Goal: Find specific page/section: Find specific page/section

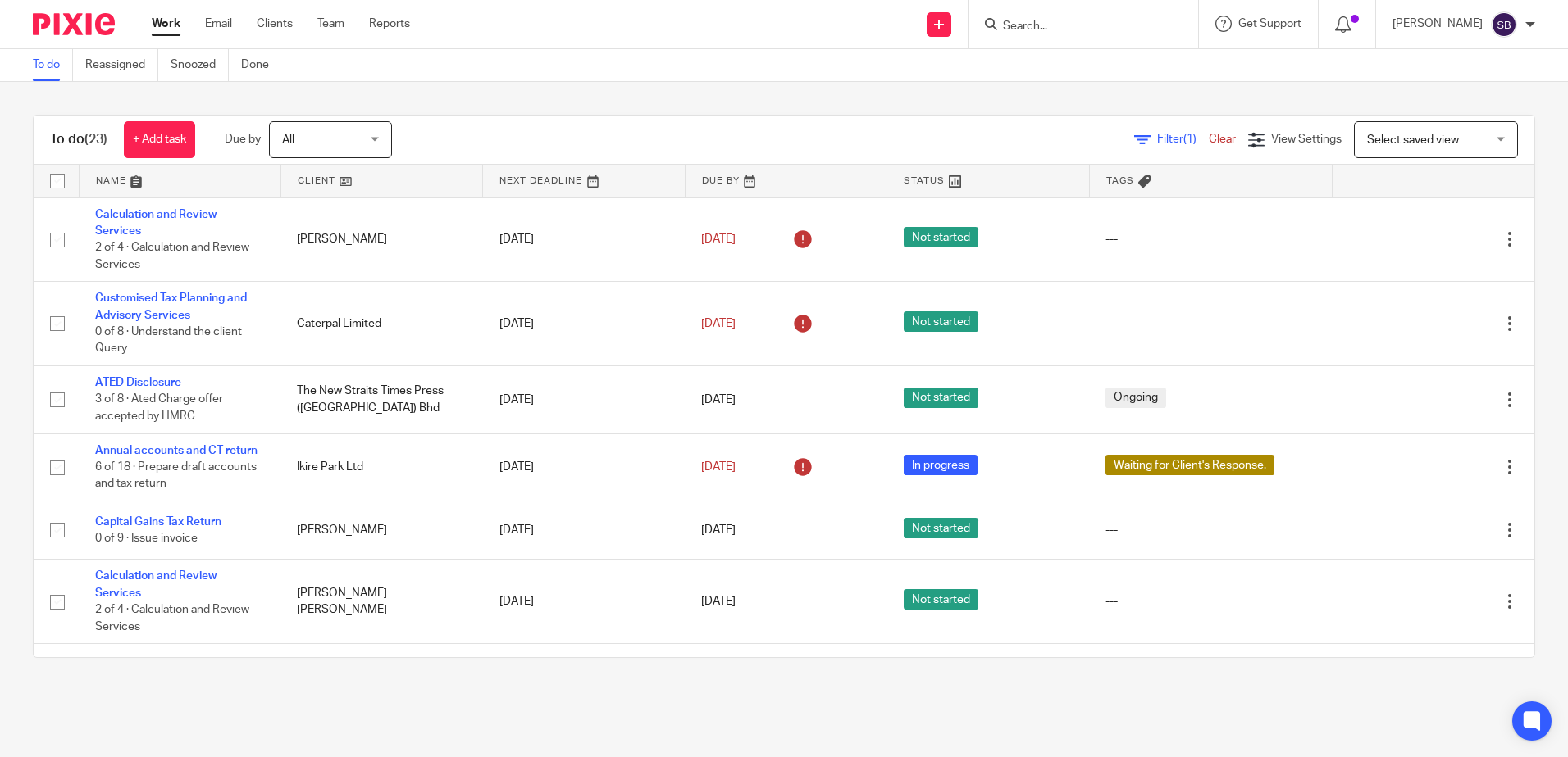
click at [1085, 28] on input "Search" at bounding box center [1075, 27] width 148 height 15
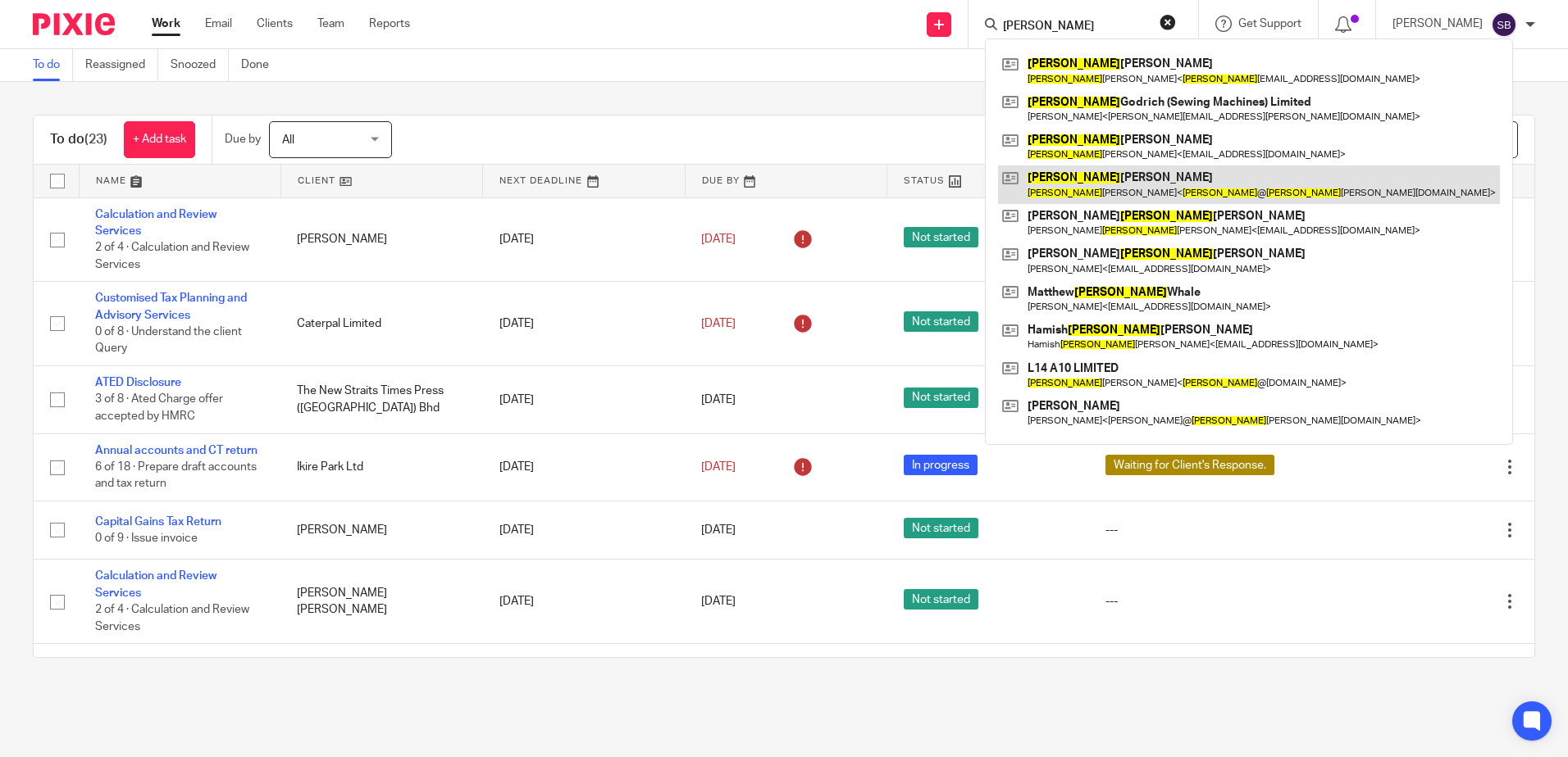
type input "alan"
click at [1136, 195] on link at bounding box center [1248, 184] width 502 height 38
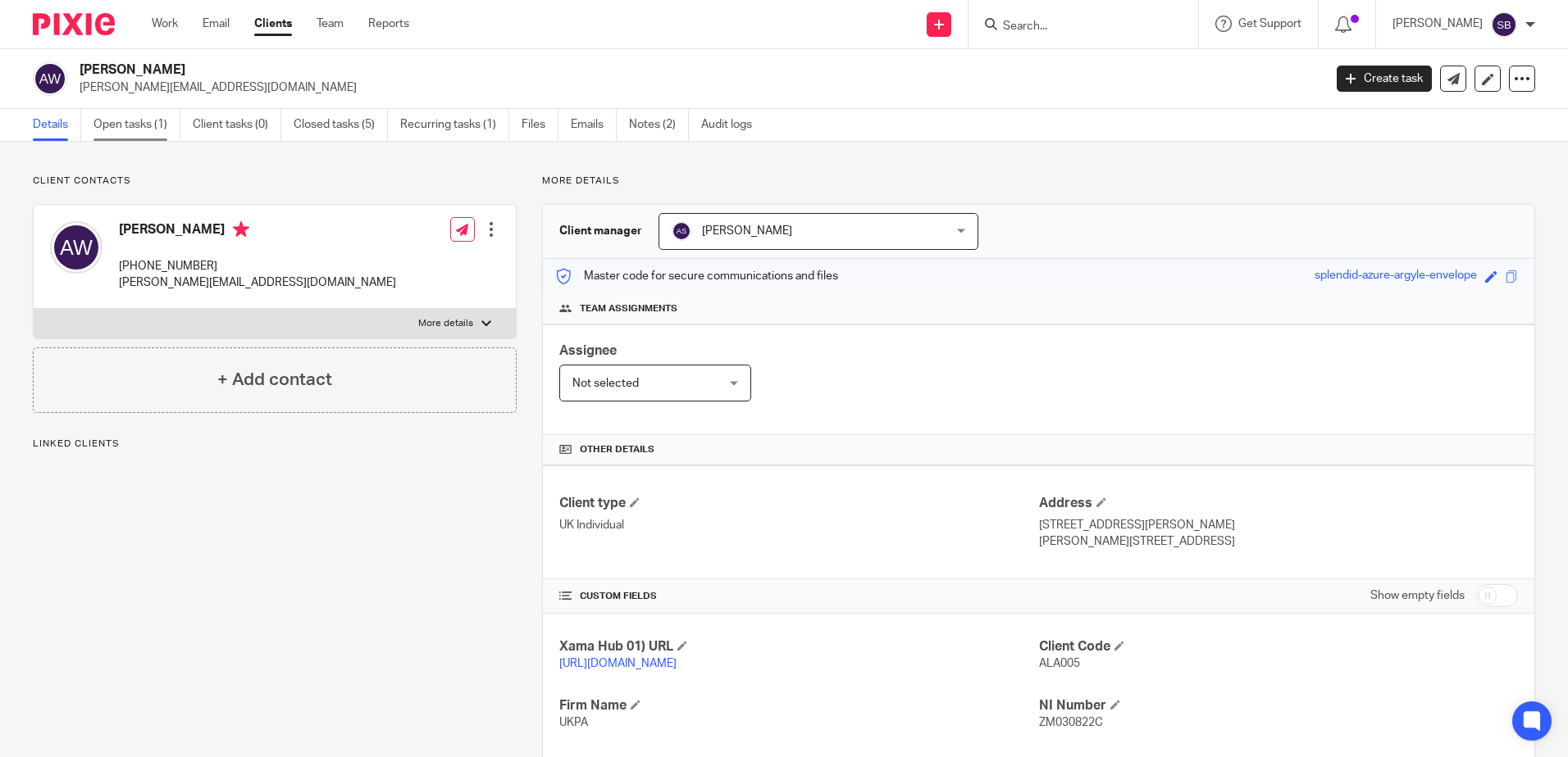
click at [122, 127] on link "Open tasks (1)" at bounding box center [136, 124] width 87 height 32
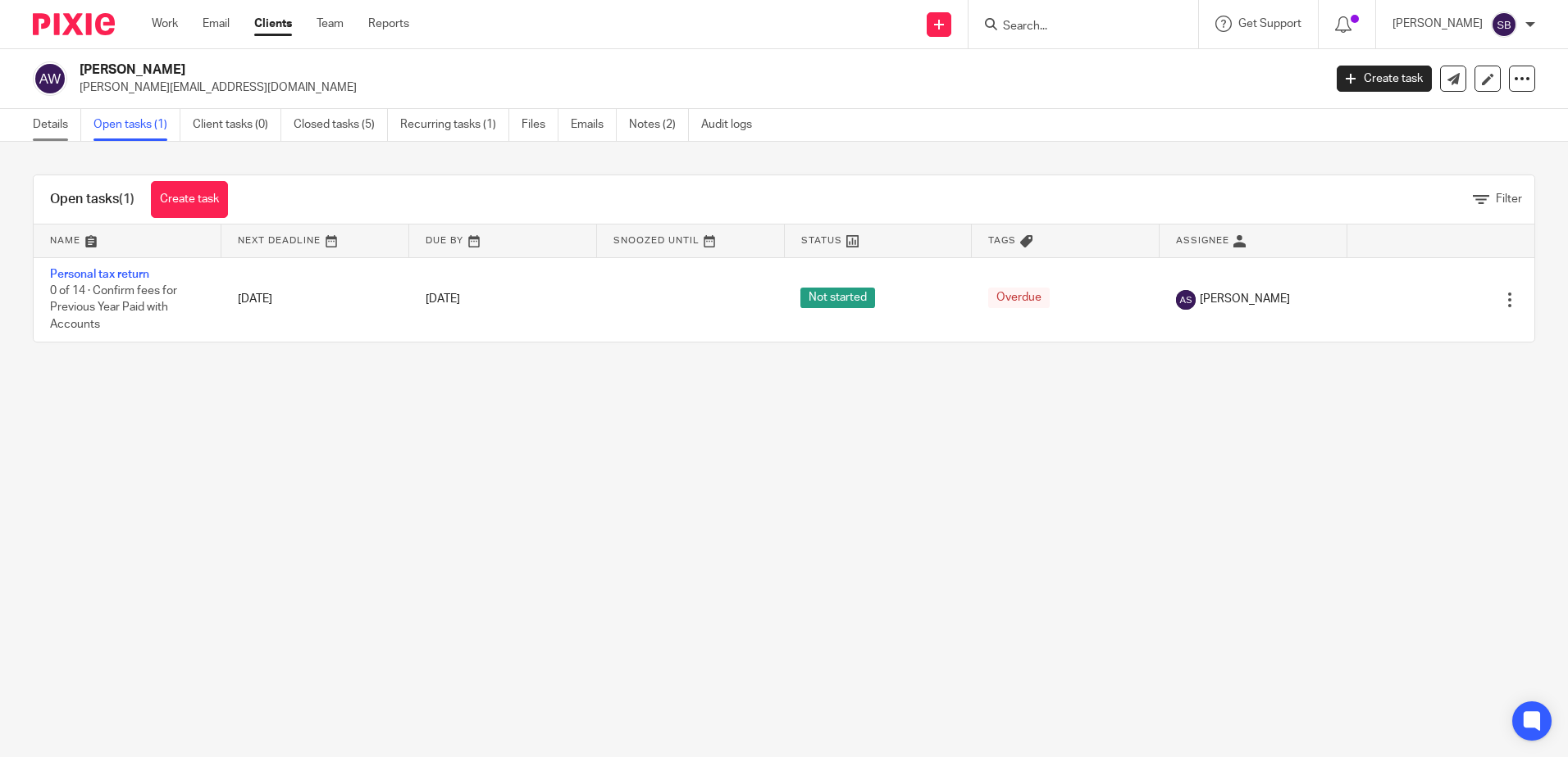
click at [55, 132] on link "Details" at bounding box center [57, 124] width 48 height 32
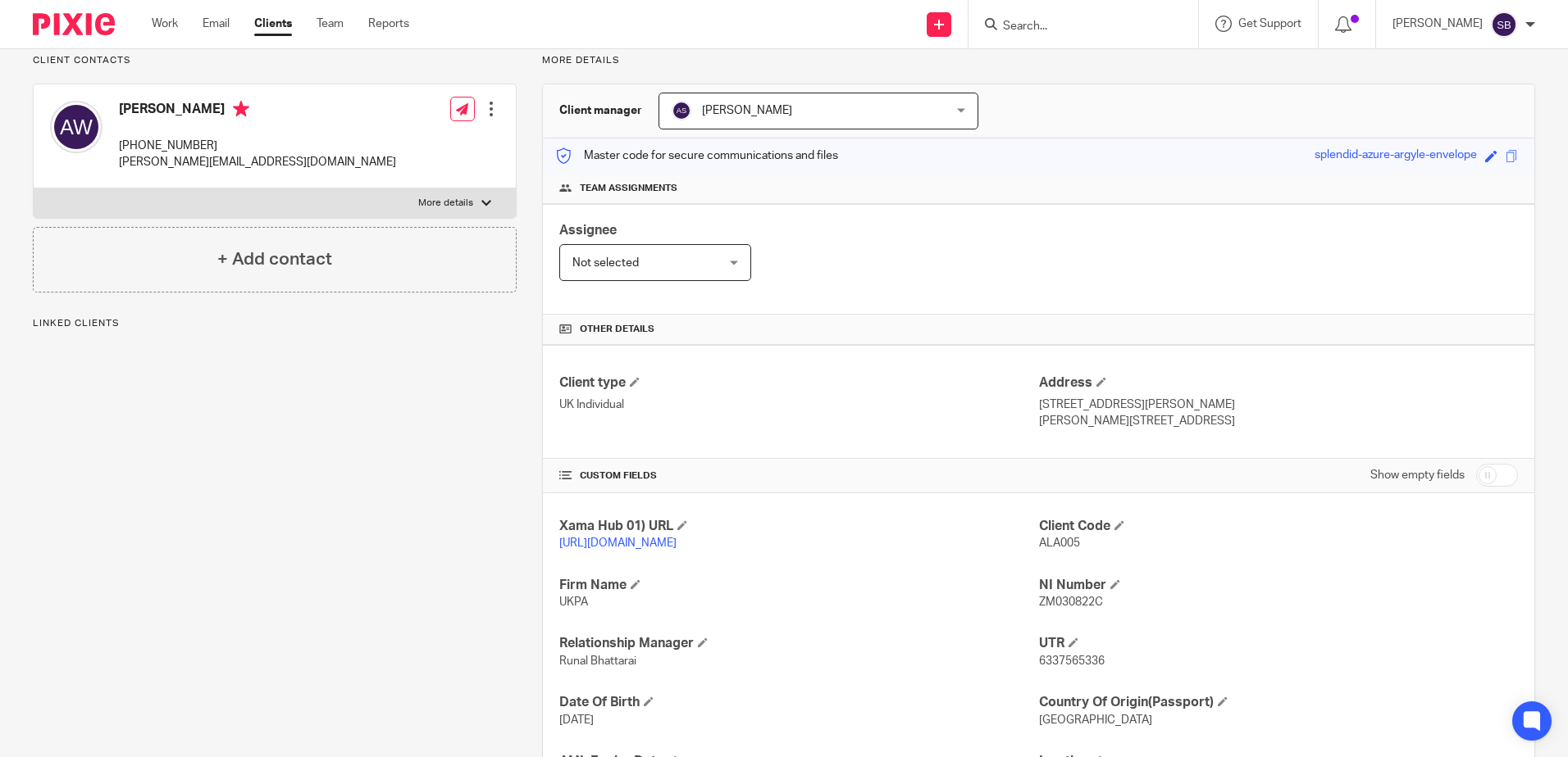
scroll to position [285, 0]
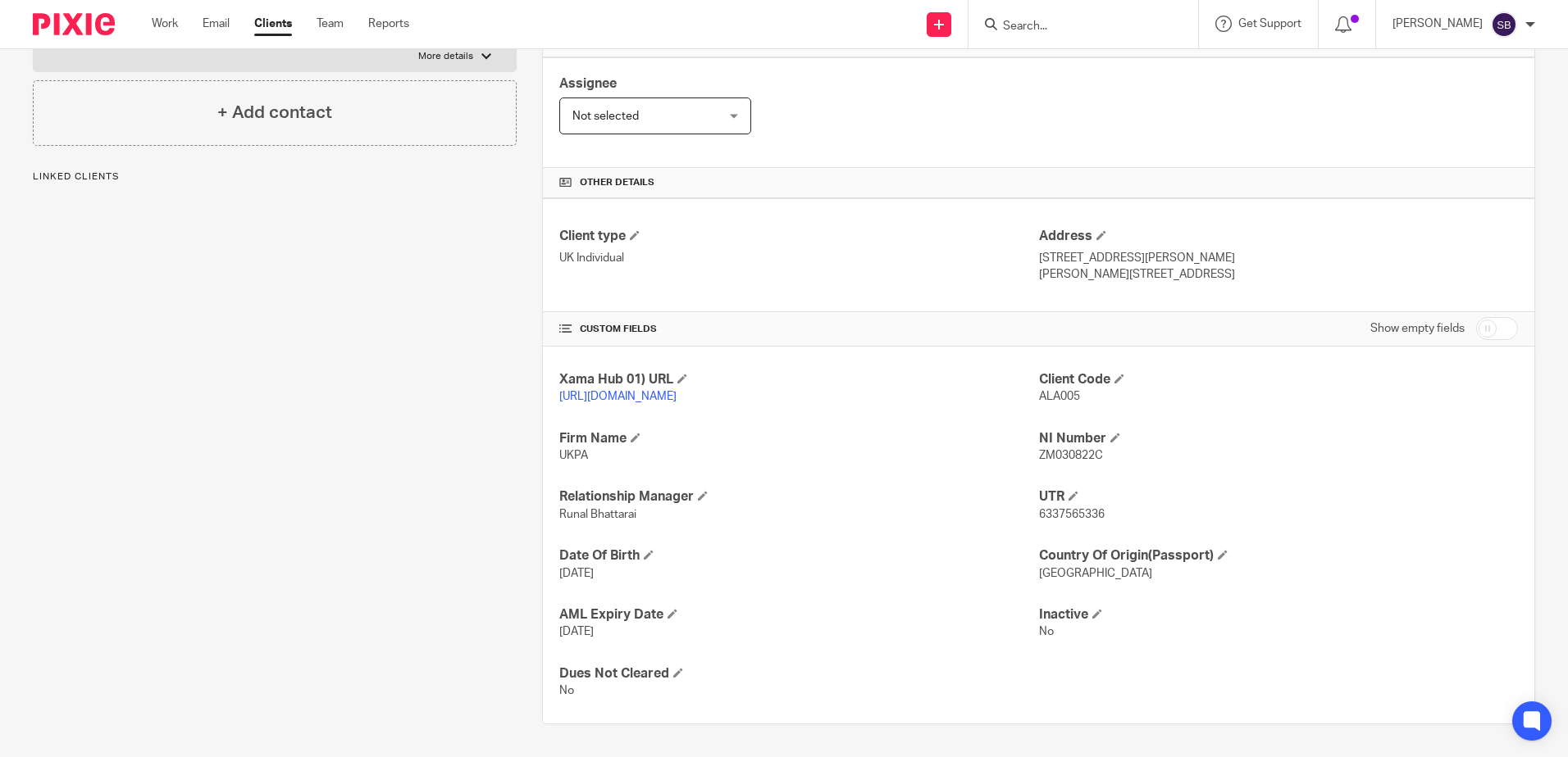
click at [1058, 391] on span "ALA005" at bounding box center [1059, 396] width 41 height 11
drag, startPoint x: 1058, startPoint y: 375, endPoint x: 879, endPoint y: 399, distance: 180.6
click at [770, 448] on p "UKPA" at bounding box center [799, 455] width 479 height 16
drag, startPoint x: 1132, startPoint y: 256, endPoint x: 1032, endPoint y: 234, distance: 102.4
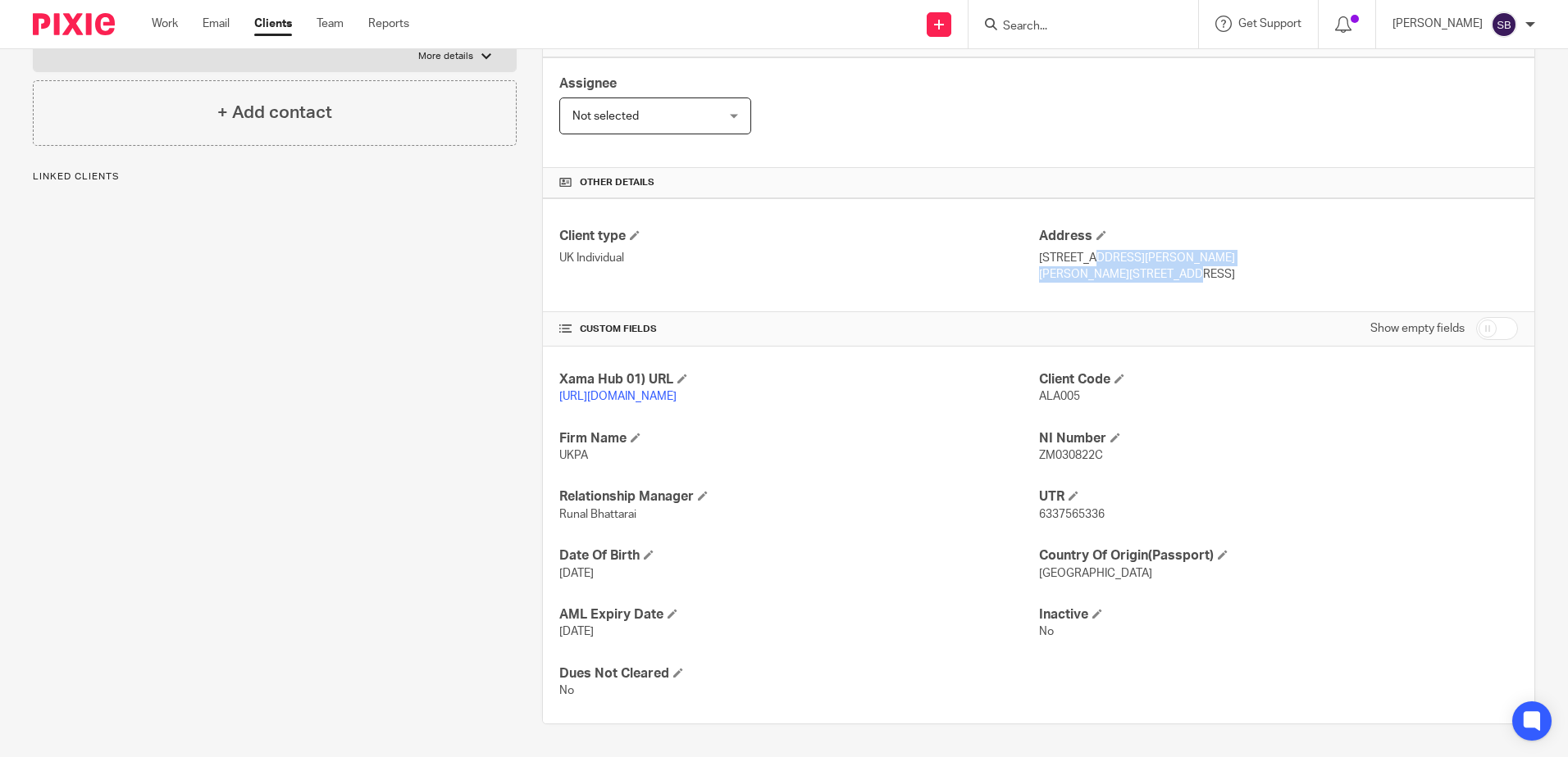
click at [1039, 234] on div "Address 4 Summervale Avenue, Annan Annan, DG12 6EZ" at bounding box center [1278, 255] width 479 height 55
click at [1039, 250] on p "4 Summervale Avenue, Annan" at bounding box center [1278, 258] width 479 height 16
drag, startPoint x: 1032, startPoint y: 234, endPoint x: 887, endPoint y: 288, distance: 154.7
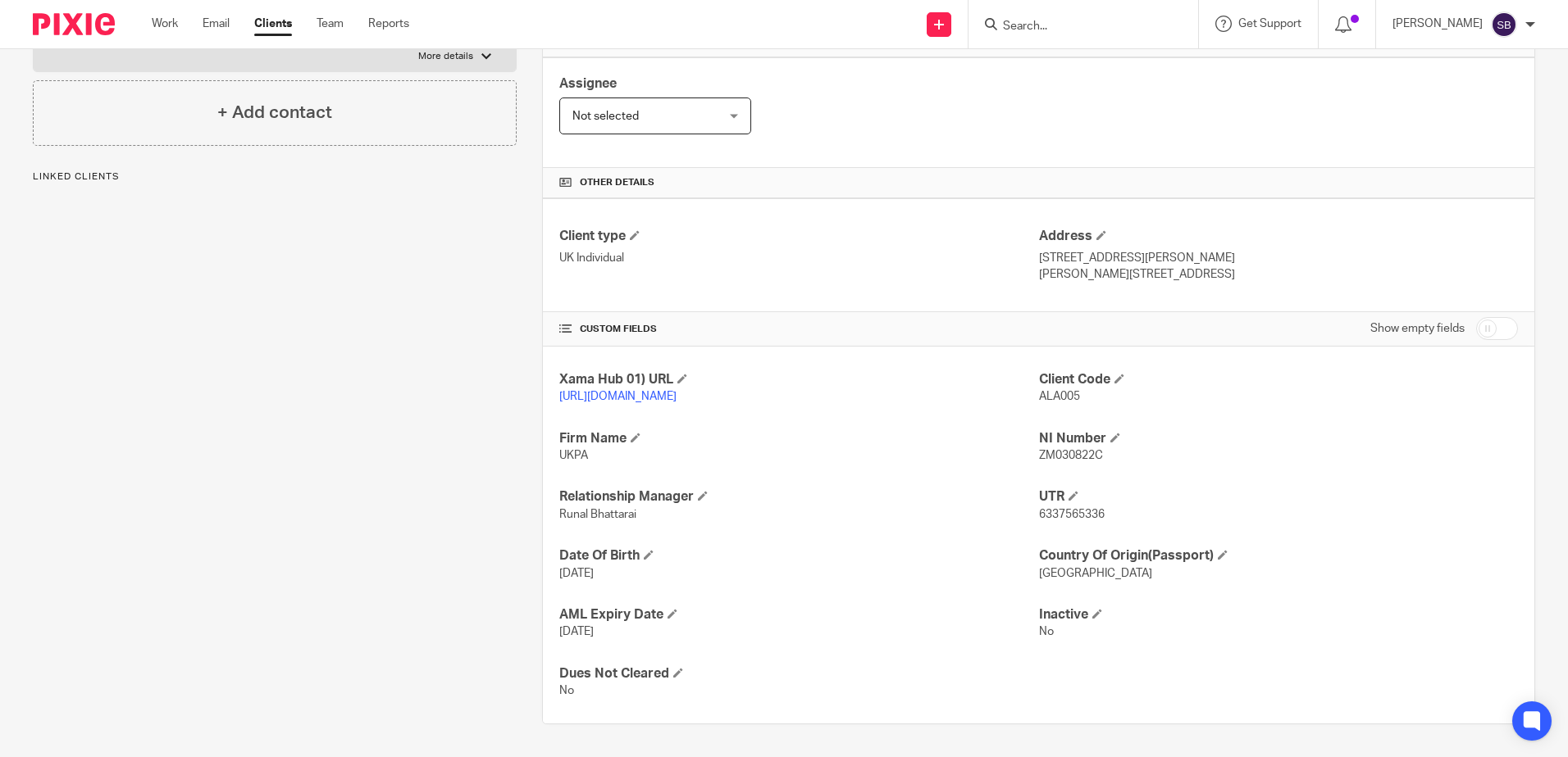
click at [887, 288] on div "Client type UK Individual Address 4 Summervale Avenue, Annan Annan, DG12 6EZ" at bounding box center [1039, 255] width 992 height 114
click at [591, 574] on span "6 Mar 1933" at bounding box center [576, 573] width 34 height 11
click at [593, 574] on span "6 Mar 1933" at bounding box center [576, 573] width 34 height 11
drag, startPoint x: 593, startPoint y: 574, endPoint x: 548, endPoint y: 599, distance: 51.5
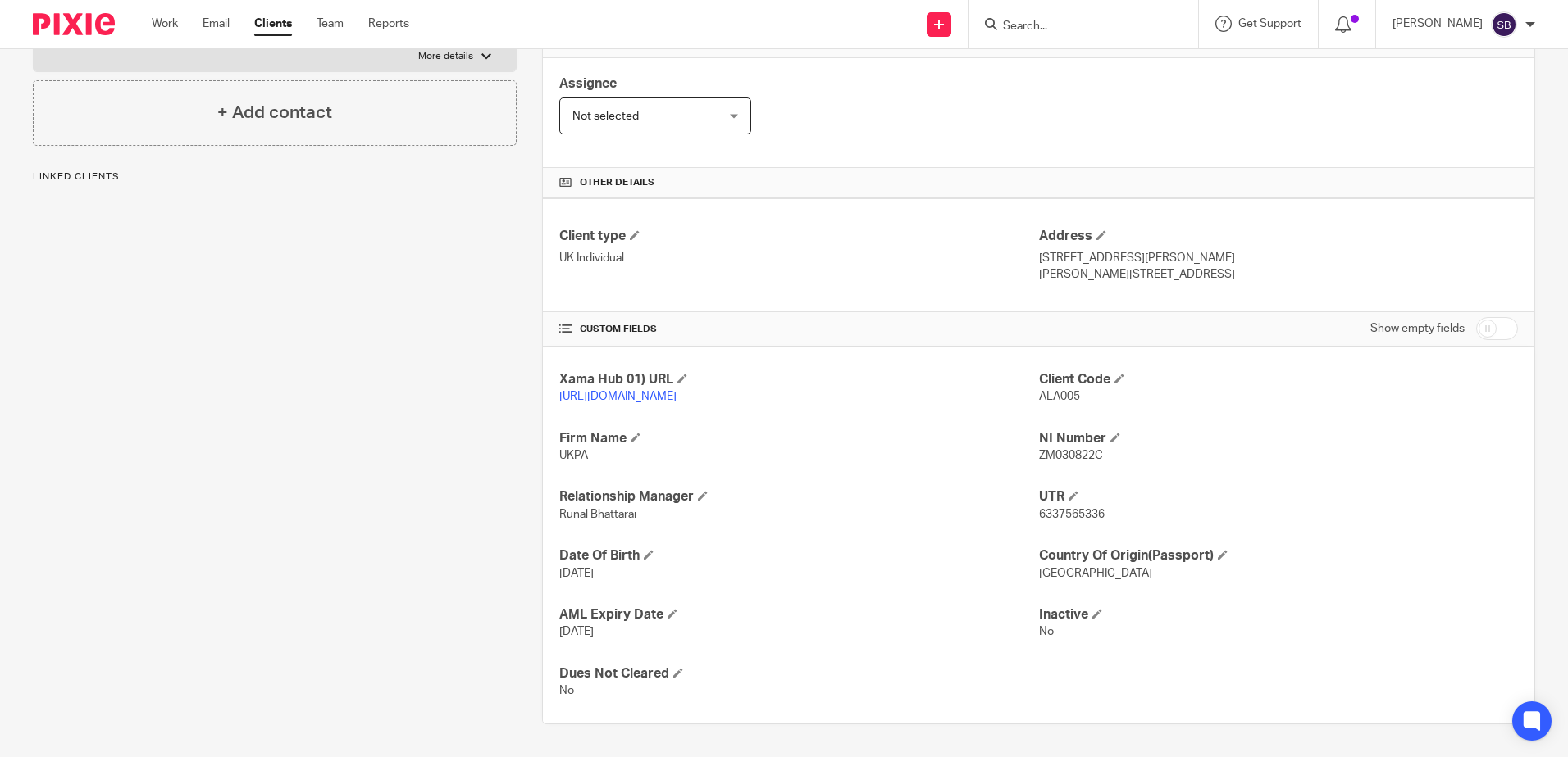
click at [548, 599] on div "Xama Hub 01) URL https://platform.xamatech.com/portal/crm/clients/39164600-9f04…" at bounding box center [1039, 535] width 992 height 378
click at [594, 568] on span "6 Mar 1933" at bounding box center [576, 573] width 34 height 11
drag, startPoint x: 596, startPoint y: 568, endPoint x: 623, endPoint y: 582, distance: 30.4
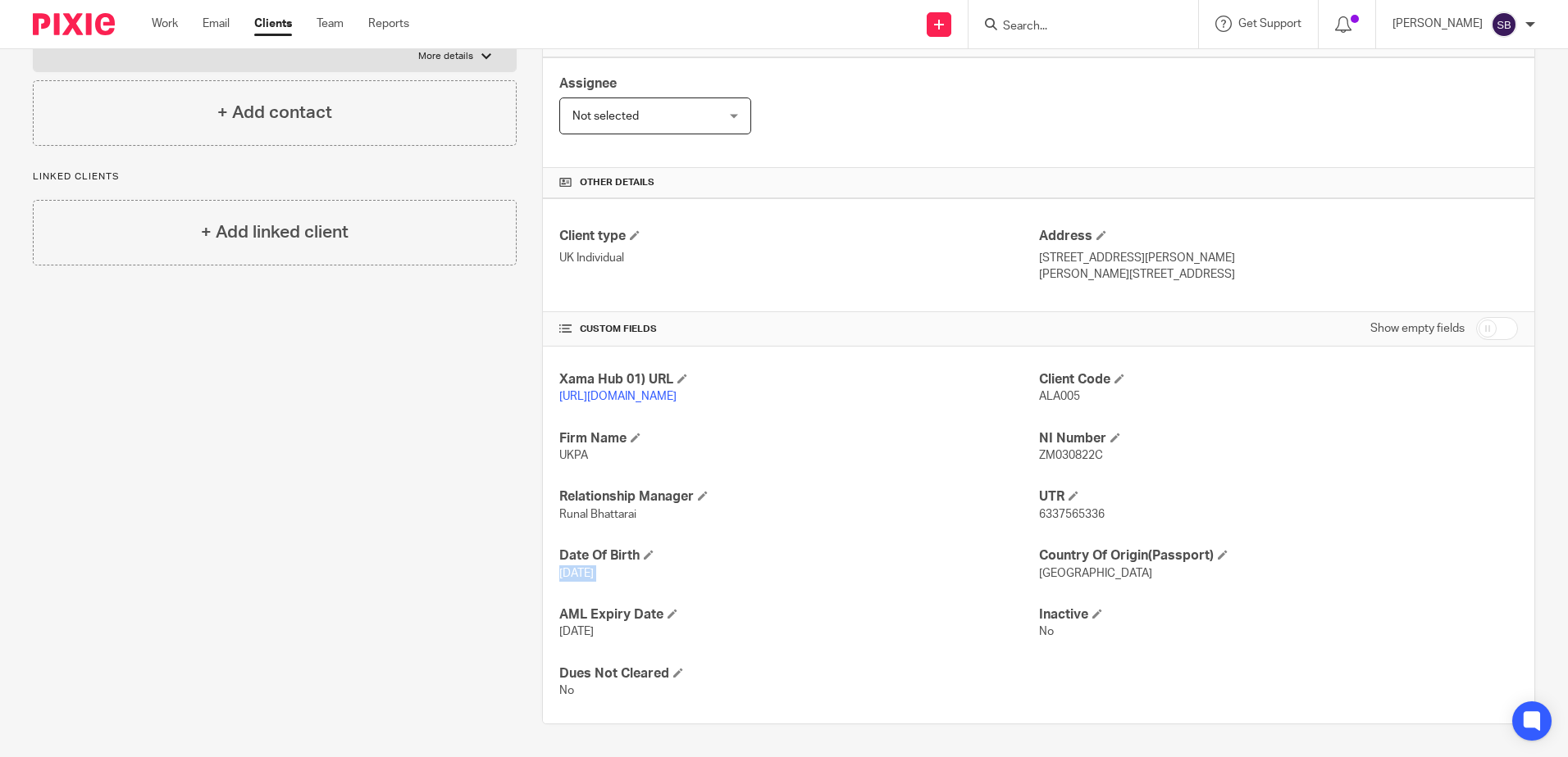
click at [623, 582] on div "Xama Hub 01) URL https://platform.xamatech.com/portal/crm/clients/39164600-9f04…" at bounding box center [1039, 535] width 992 height 378
drag, startPoint x: 626, startPoint y: 577, endPoint x: 558, endPoint y: 576, distance: 68.0
click at [559, 576] on p "6 Mar 1933" at bounding box center [799, 574] width 479 height 16
click at [559, 576] on span "6 Mar 1933" at bounding box center [576, 573] width 34 height 11
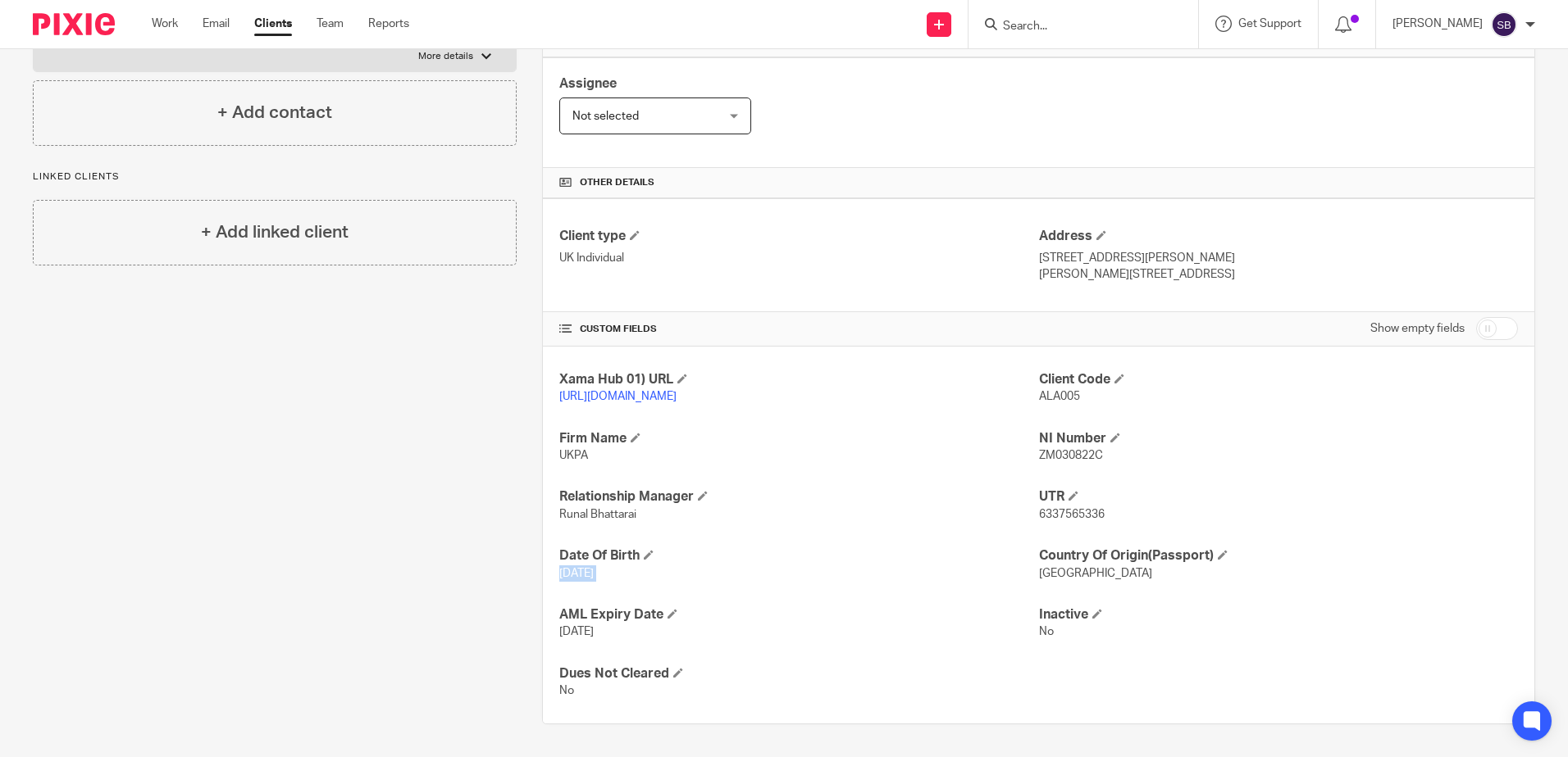
click at [559, 576] on span "6 Mar 1933" at bounding box center [576, 573] width 34 height 11
drag, startPoint x: 558, startPoint y: 576, endPoint x: 587, endPoint y: 587, distance: 31.0
click at [587, 587] on div "Xama Hub 01) URL https://platform.xamatech.com/portal/crm/clients/39164600-9f04…" at bounding box center [1039, 535] width 992 height 378
click at [631, 572] on p "6 Mar 1933" at bounding box center [799, 574] width 479 height 16
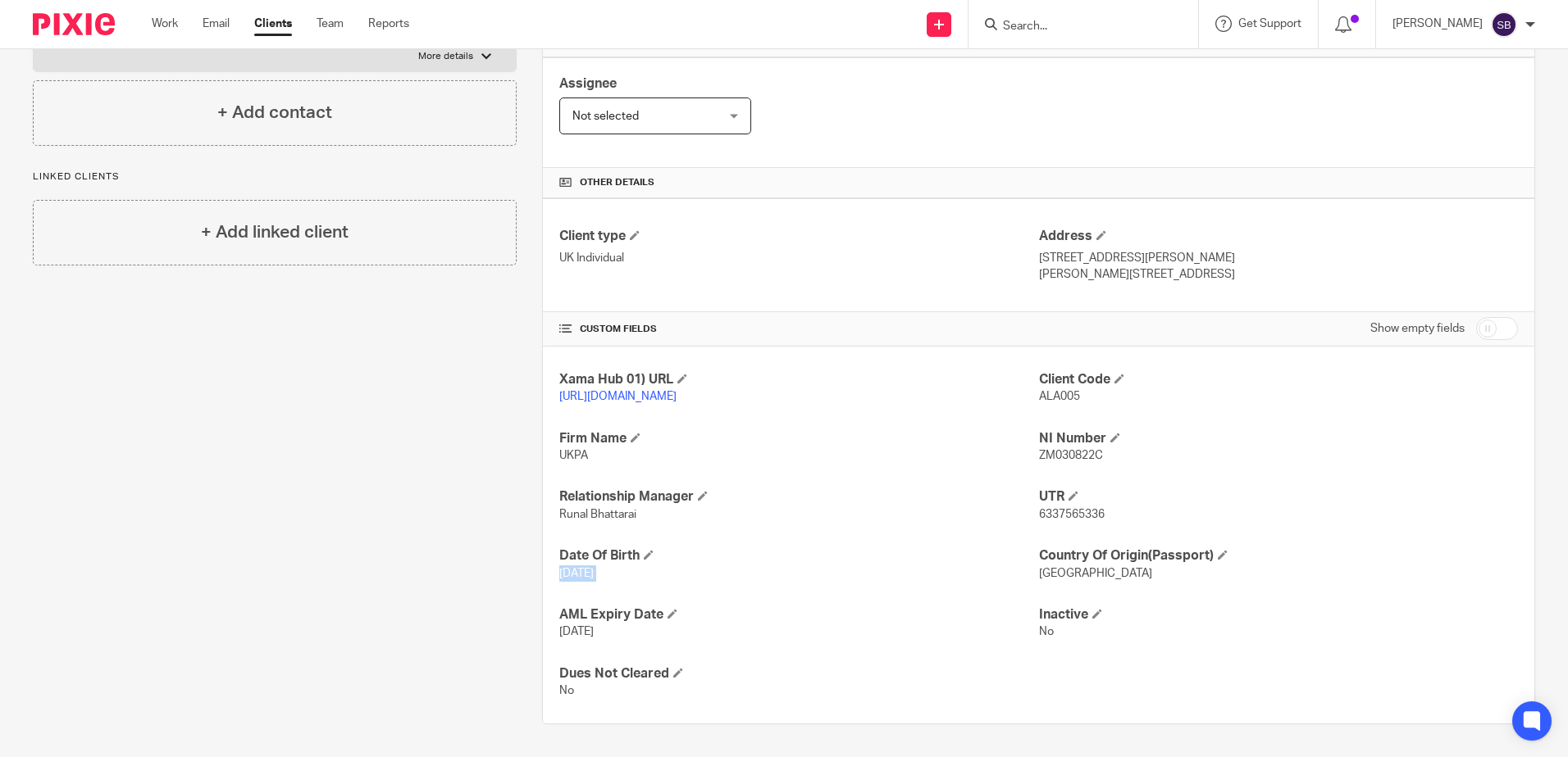
click at [631, 572] on p "6 Mar 1933" at bounding box center [799, 574] width 479 height 16
drag, startPoint x: 631, startPoint y: 572, endPoint x: 516, endPoint y: 618, distance: 123.9
click at [516, 618] on div "More details Client manager Alina Shrestha Alina Shrestha Aarshika Awale Aayush…" at bounding box center [1025, 315] width 1018 height 817
click at [579, 568] on span "6 Mar 1933" at bounding box center [576, 573] width 34 height 11
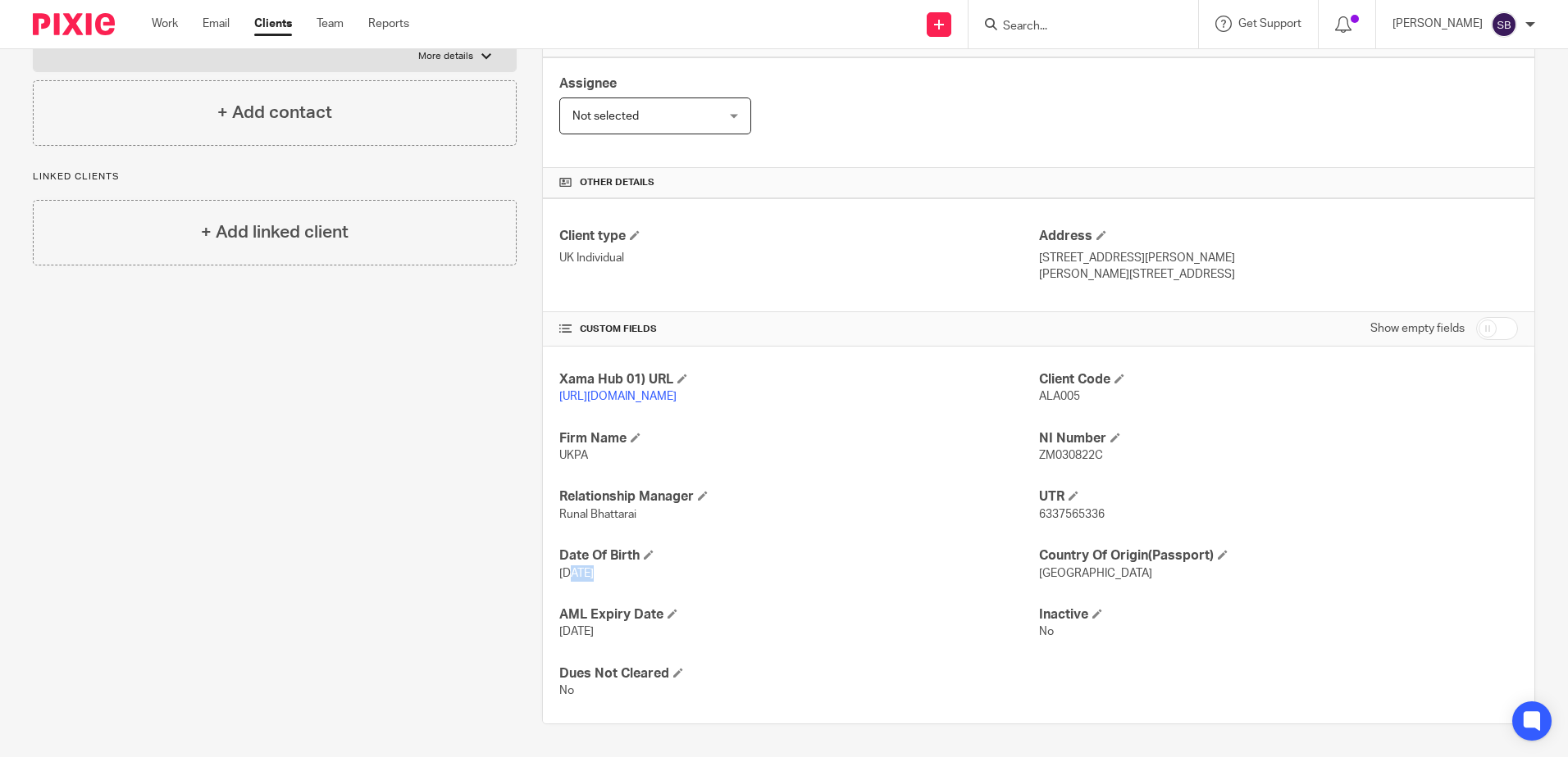
drag, startPoint x: 579, startPoint y: 568, endPoint x: 657, endPoint y: 589, distance: 80.8
click at [644, 586] on div "Xama Hub 01) URL https://platform.xamatech.com/portal/crm/clients/39164600-9f04…" at bounding box center [1039, 535] width 992 height 378
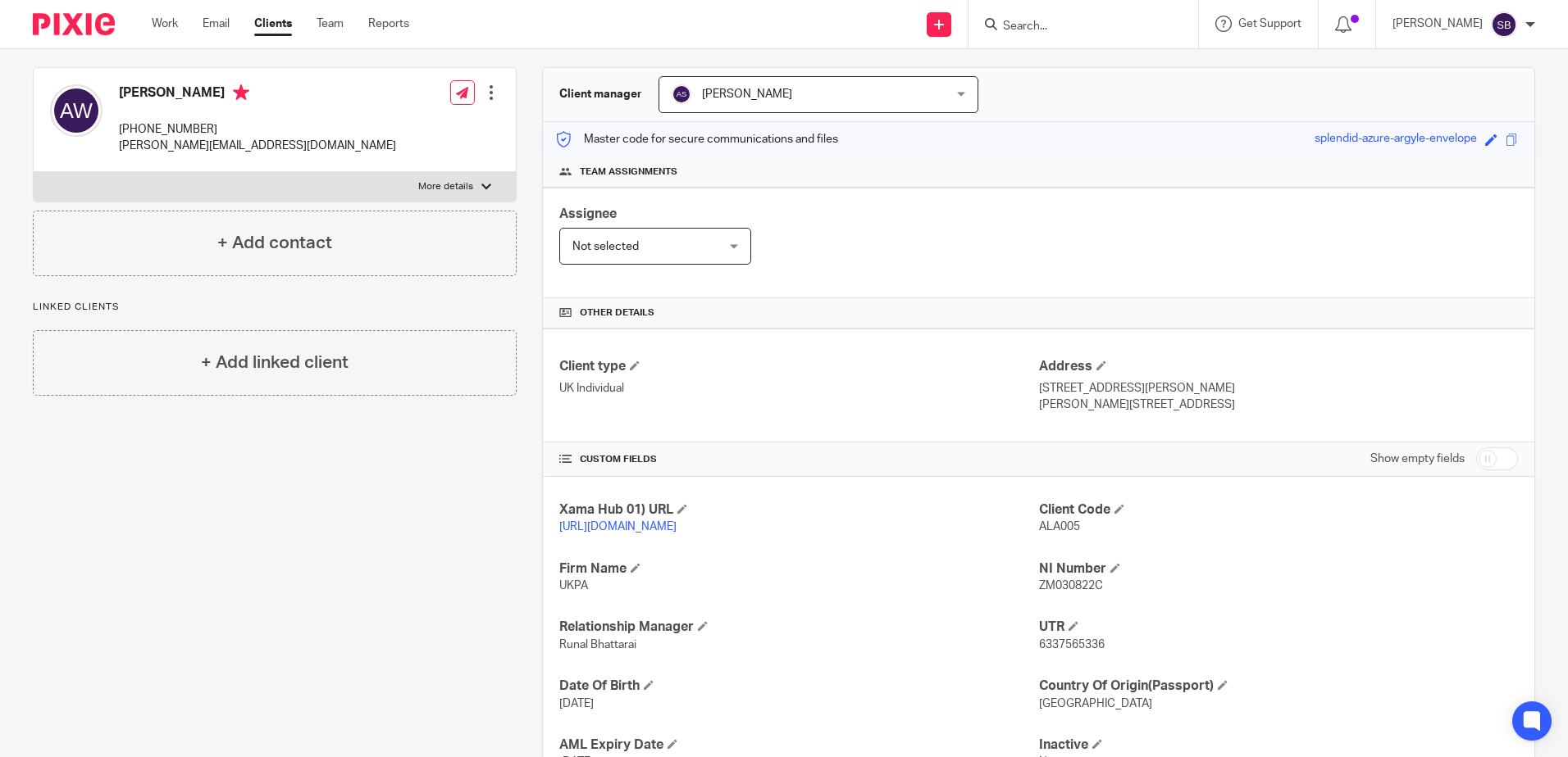
scroll to position [0, 0]
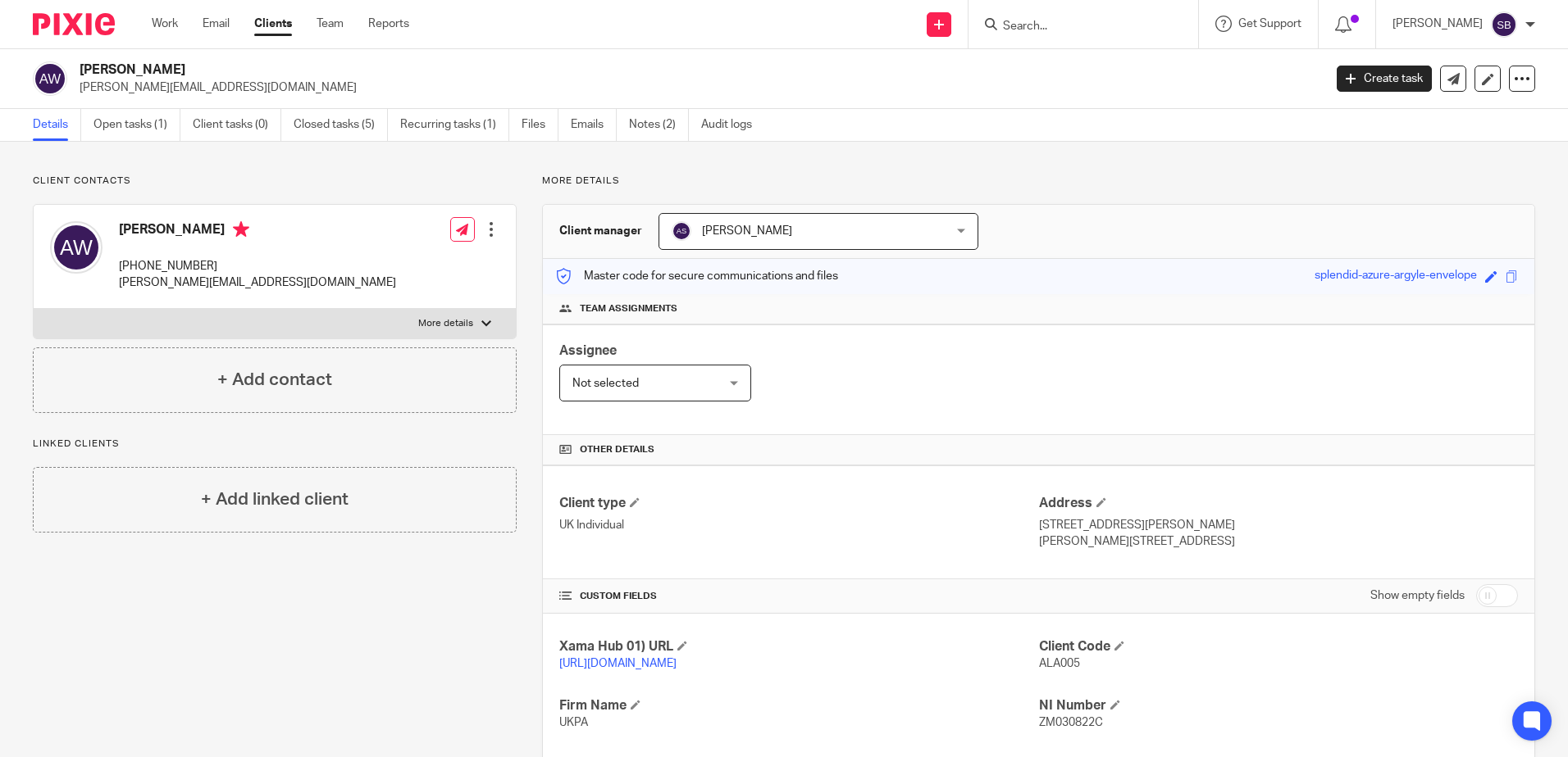
click at [1059, 33] on input "Search" at bounding box center [1075, 27] width 148 height 15
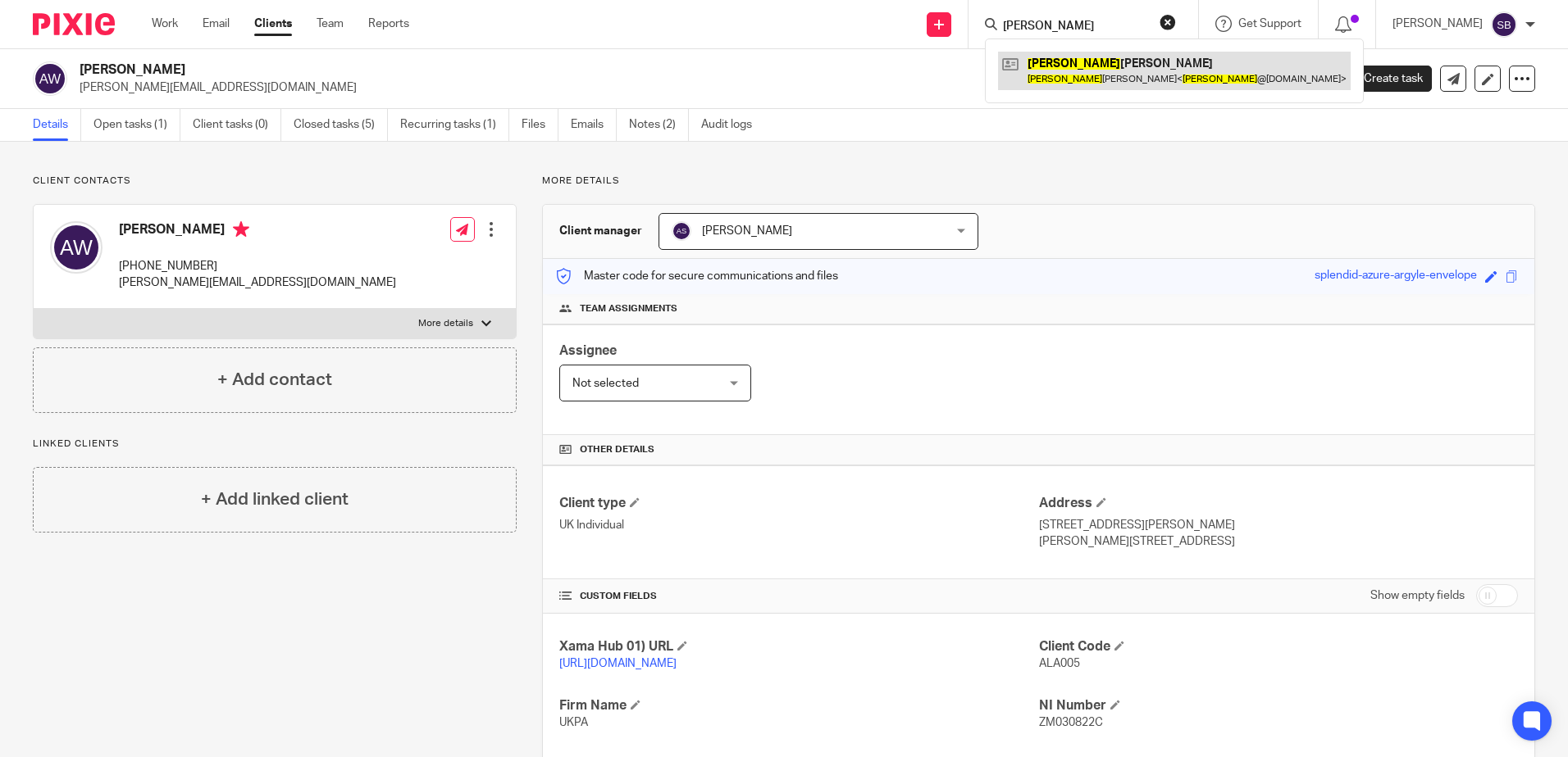
type input "margery"
click at [1116, 75] on link at bounding box center [1173, 70] width 353 height 38
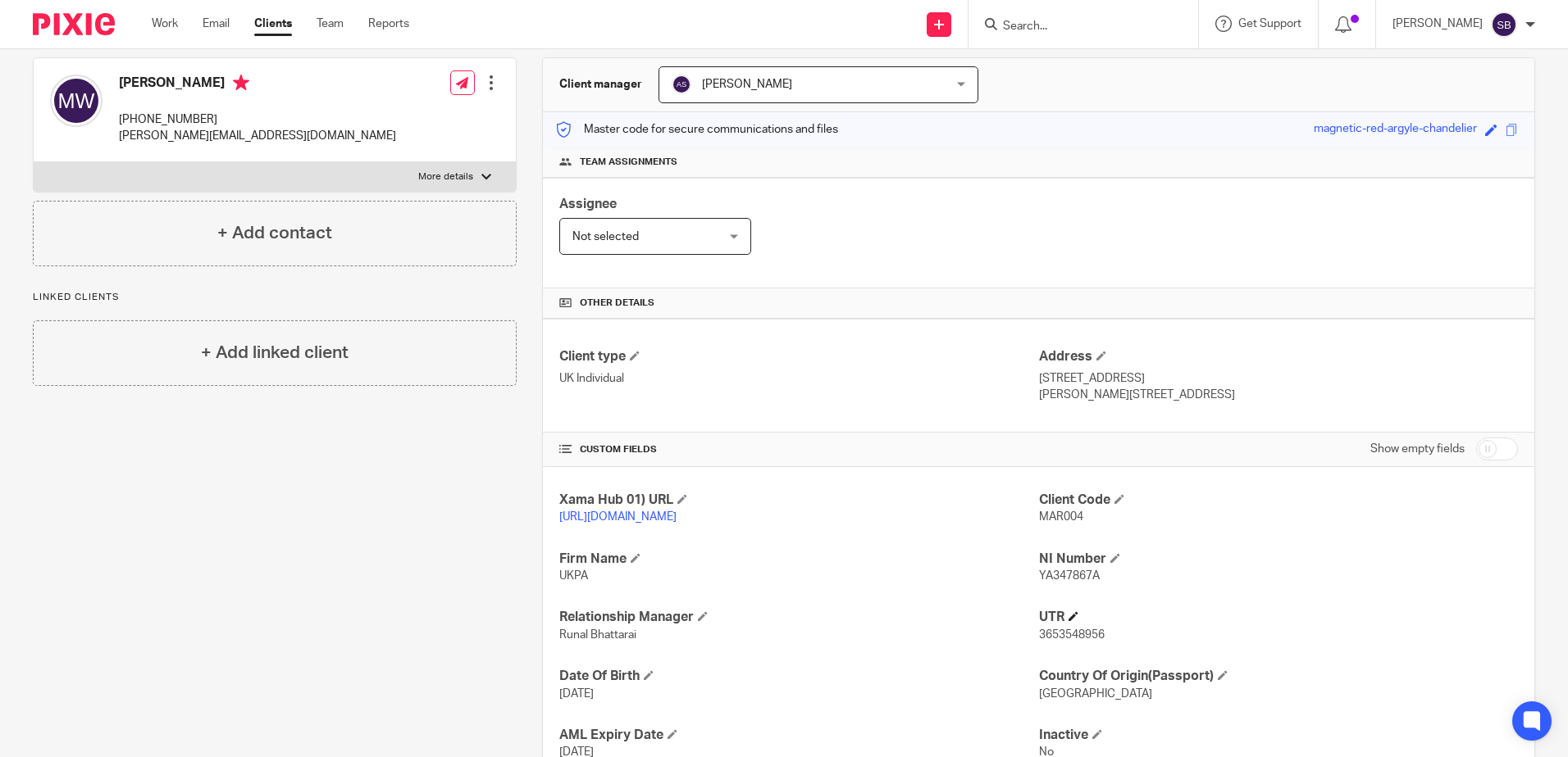
scroll to position [285, 0]
